Goal: Transaction & Acquisition: Purchase product/service

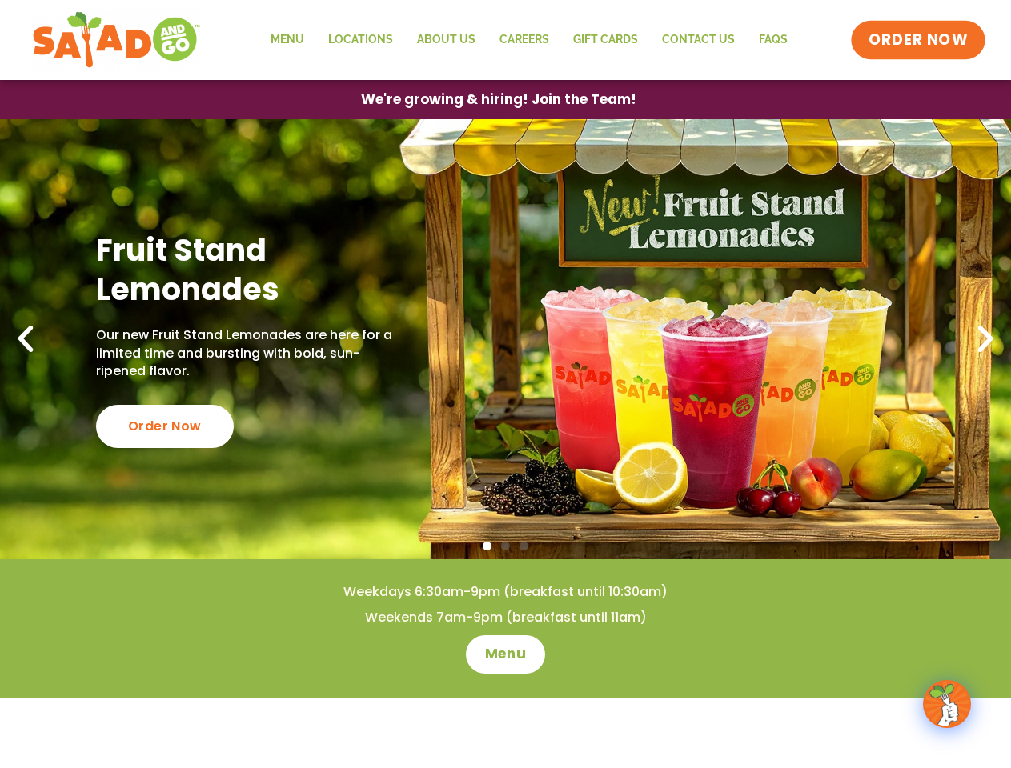
click at [919, 40] on span "ORDER NOW" at bounding box center [917, 40] width 99 height 21
click at [498, 99] on span "We're growing & hiring! Join the Team!" at bounding box center [498, 100] width 248 height 12
click at [163, 426] on div "Order Now" at bounding box center [165, 426] width 138 height 43
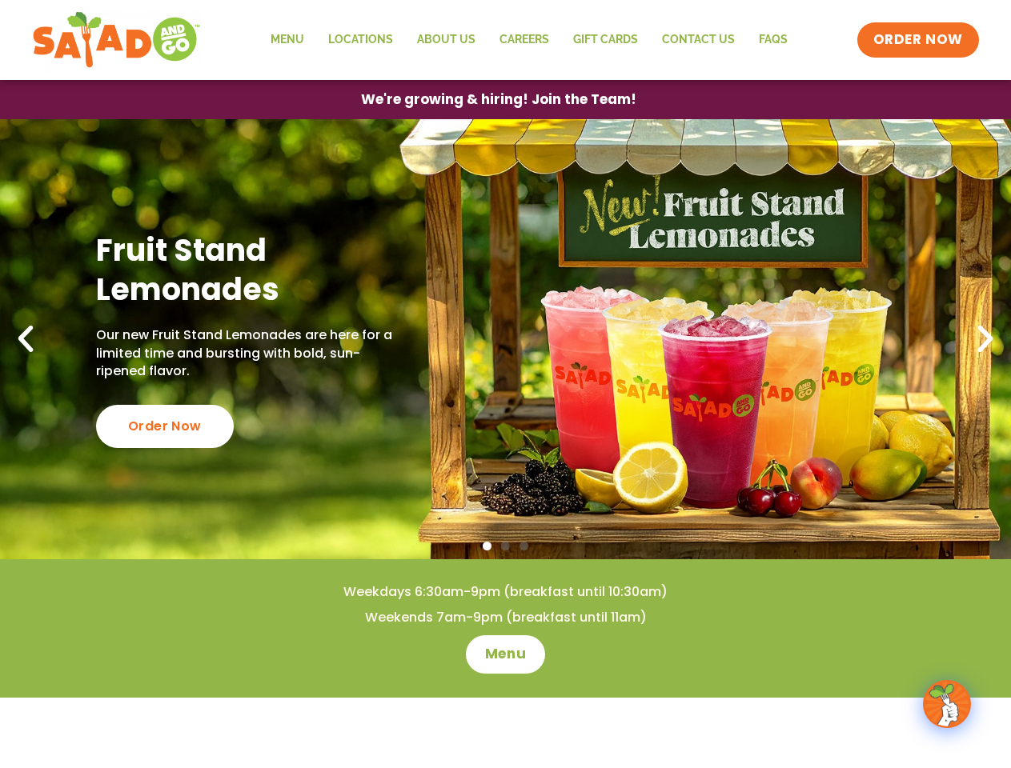
click at [505, 546] on span "Go to slide 2" at bounding box center [505, 546] width 9 height 9
click at [486, 546] on span "Go to slide 1" at bounding box center [486, 546] width 9 height 9
click at [505, 546] on span "Go to slide 2" at bounding box center [505, 546] width 9 height 9
click at [523, 546] on span "Go to slide 3" at bounding box center [523, 546] width 9 height 9
click at [26, 339] on icon "Previous slide" at bounding box center [25, 339] width 35 height 35
